Goal: Task Accomplishment & Management: Manage account settings

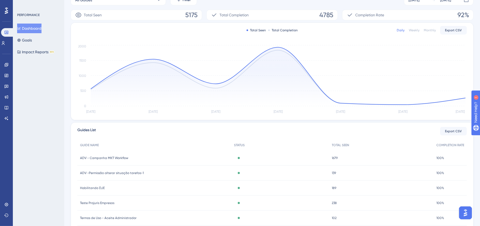
scroll to position [95, 0]
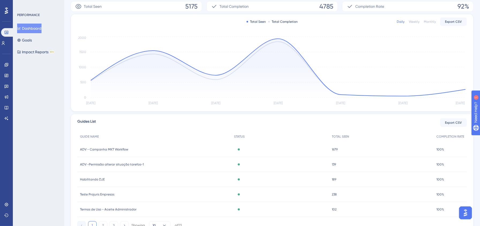
click at [344, 149] on div "1679 1679" at bounding box center [381, 149] width 104 height 15
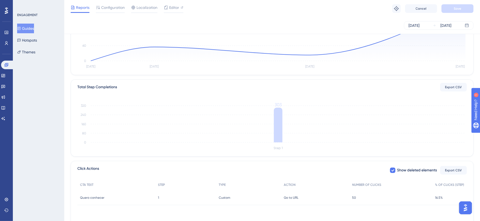
scroll to position [119, 0]
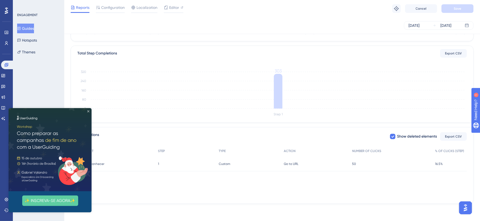
click at [88, 110] on icon "Close Preview" at bounding box center [88, 111] width 2 height 2
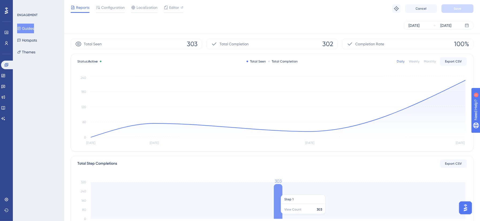
scroll to position [0, 0]
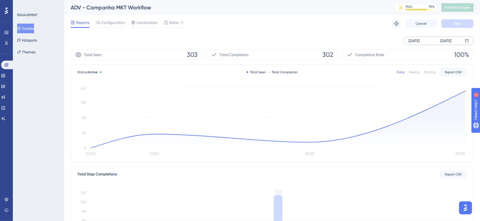
click at [409, 40] on div "[DATE]" at bounding box center [414, 40] width 11 height 6
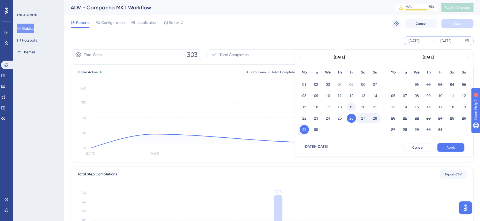
click at [353, 103] on button "19" at bounding box center [351, 106] width 9 height 9
click at [442, 147] on button "Apply" at bounding box center [451, 147] width 27 height 9
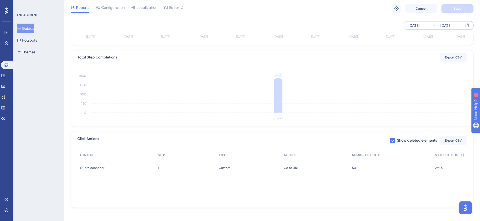
scroll to position [119, 0]
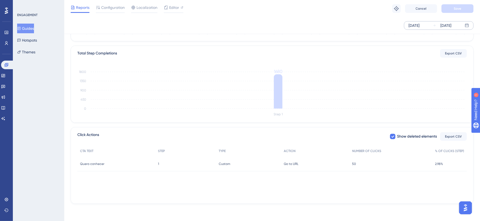
click at [281, 199] on div "Click Actions Show deleted elements Export CSV CTA TEXT STEP TYPE ACTION NUMBER…" at bounding box center [272, 165] width 403 height 77
click at [6, 40] on link at bounding box center [6, 43] width 4 height 9
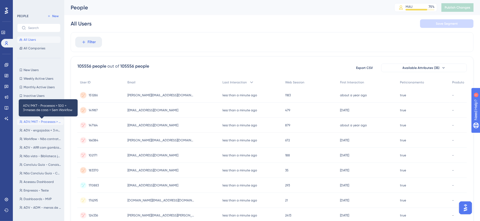
click at [40, 122] on span "ADV/MKT - Processos > 500 + 3+meses de casa + Sem Workflow" at bounding box center [43, 121] width 38 height 4
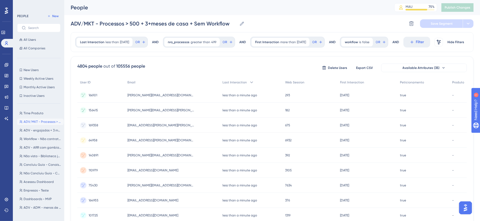
click at [141, 70] on div "Last Interaction less than [DATE] [DATE] Remove OR AND nro_processos greater th…" at bounding box center [272, 221] width 403 height 379
click at [416, 45] on span "Filter" at bounding box center [420, 42] width 8 height 6
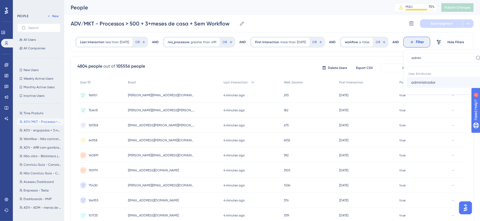
type input "admin"
click at [407, 88] on button "administrador administrador" at bounding box center [446, 82] width 79 height 11
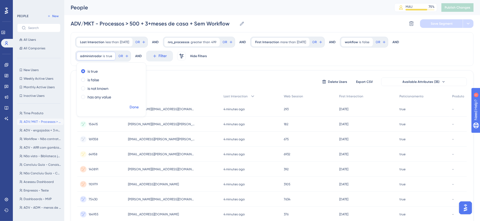
click at [134, 106] on span "Done" at bounding box center [134, 107] width 9 height 6
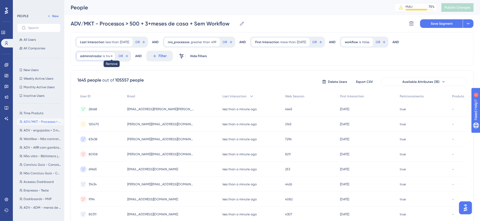
click at [111, 57] on icon at bounding box center [111, 55] width 3 height 3
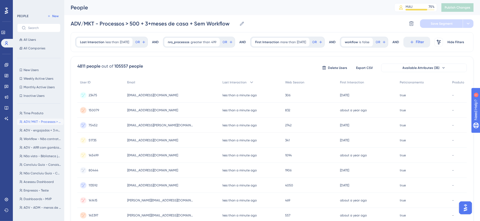
click at [119, 68] on div "Last Interaction less than [DATE] [DATE] Remove OR AND nro_processos greater th…" at bounding box center [272, 221] width 403 height 379
click at [205, 103] on div "[EMAIL_ADDRESS][DOMAIN_NAME] [DOMAIN_NAME][EMAIL_ADDRESS][DOMAIN_NAME]" at bounding box center [173, 95] width 96 height 15
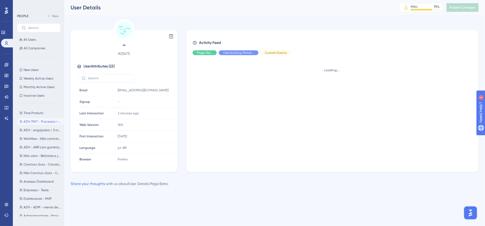
click at [82, 33] on div "Delete" at bounding box center [124, 36] width 103 height 9
